Goal: Find specific page/section: Find specific page/section

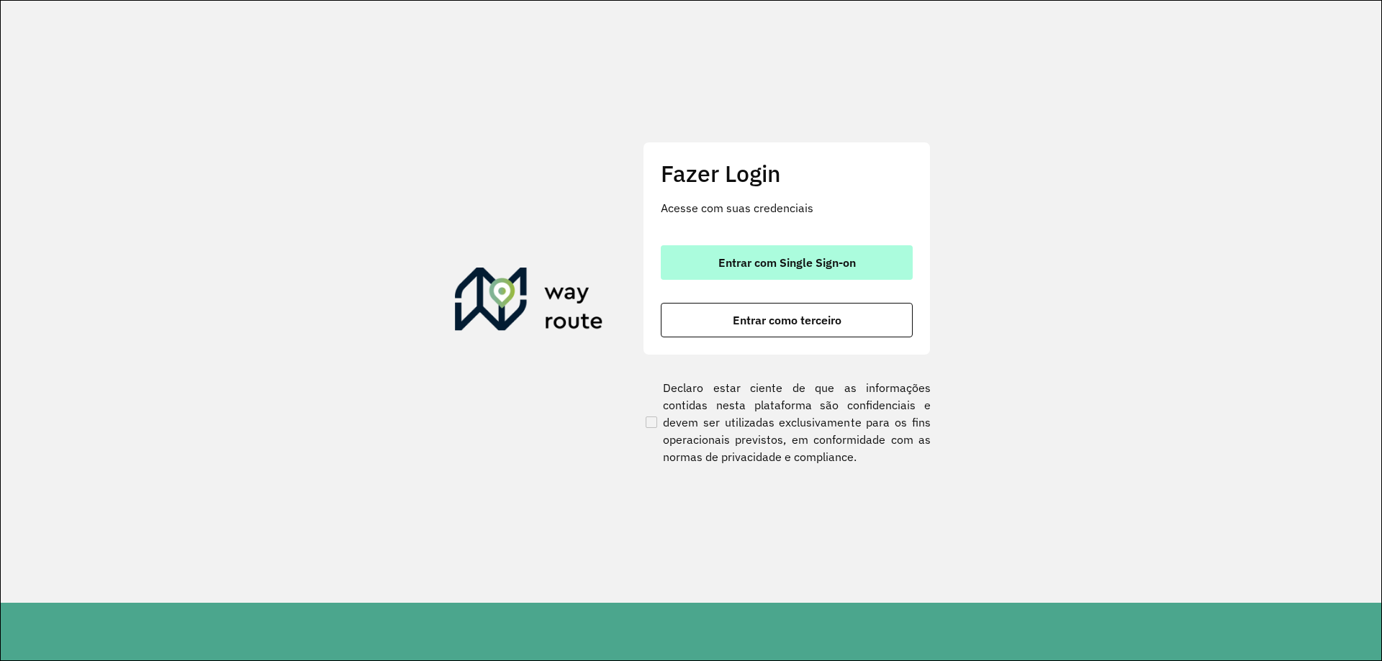
click at [784, 257] on span "Entrar com Single Sign-on" at bounding box center [786, 263] width 137 height 12
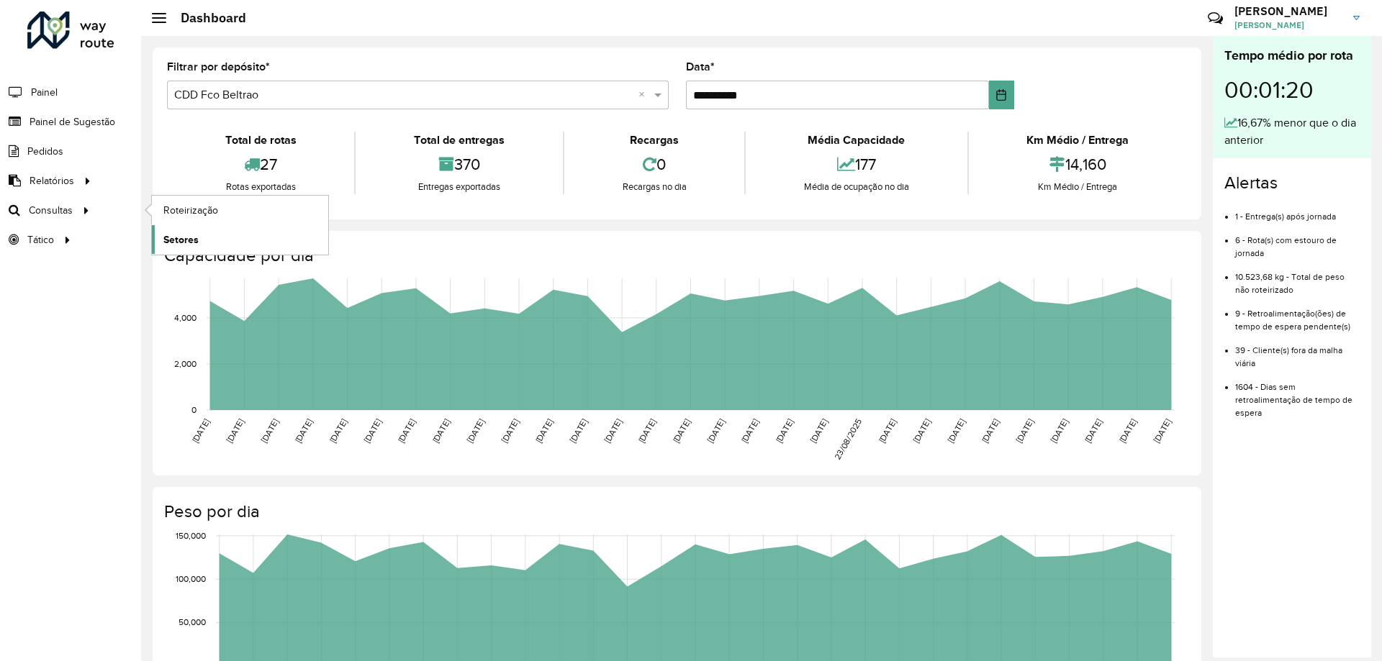
click at [175, 245] on span "Setores" at bounding box center [180, 239] width 35 height 15
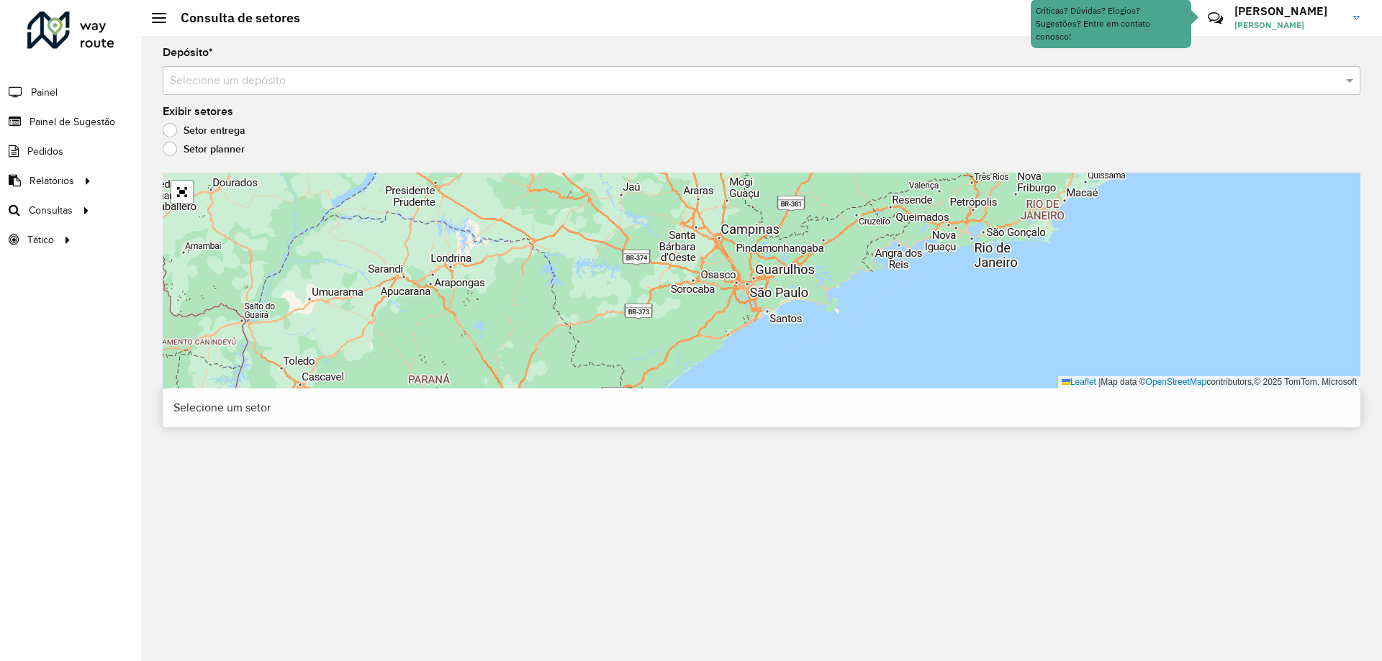
click at [268, 99] on div "Depósito * Selecione um depósito Exibir setores Setor entrega Setor planner Lea…" at bounding box center [761, 348] width 1241 height 625
click at [272, 86] on input "text" at bounding box center [747, 81] width 1154 height 17
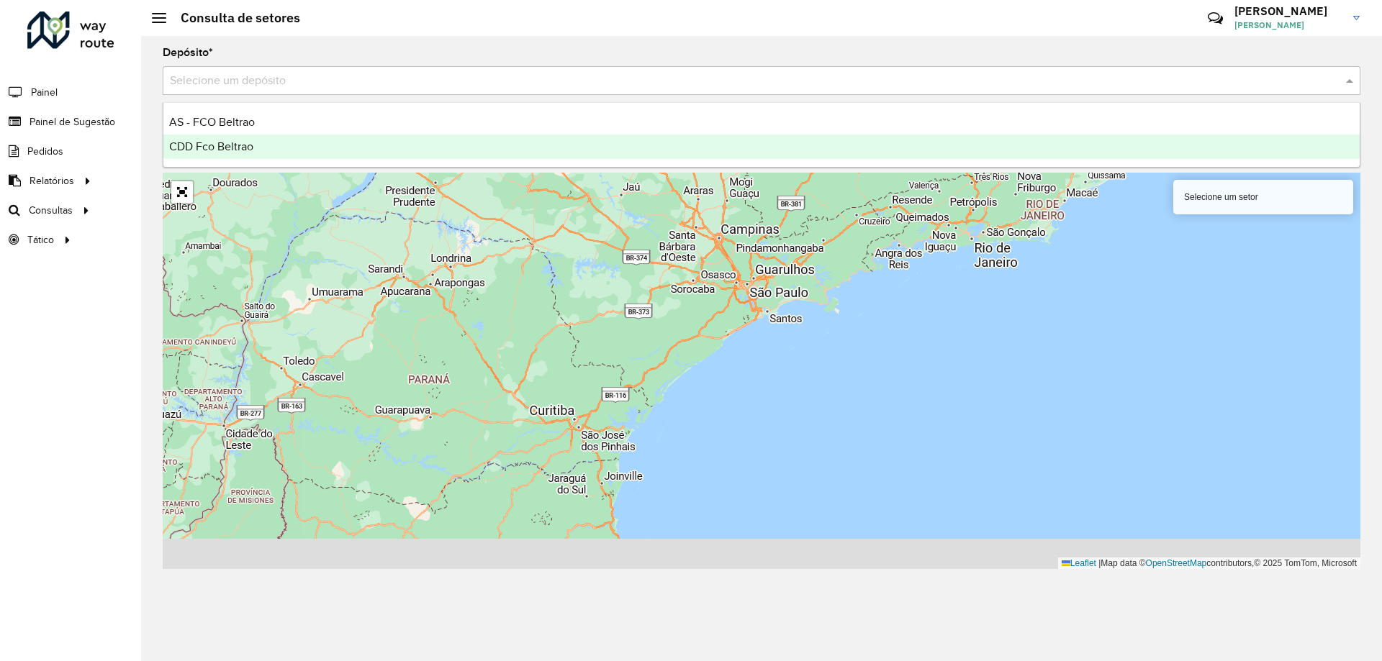
click at [251, 147] on span "CDD Fco Beltrao" at bounding box center [211, 146] width 84 height 12
